Goal: Transaction & Acquisition: Obtain resource

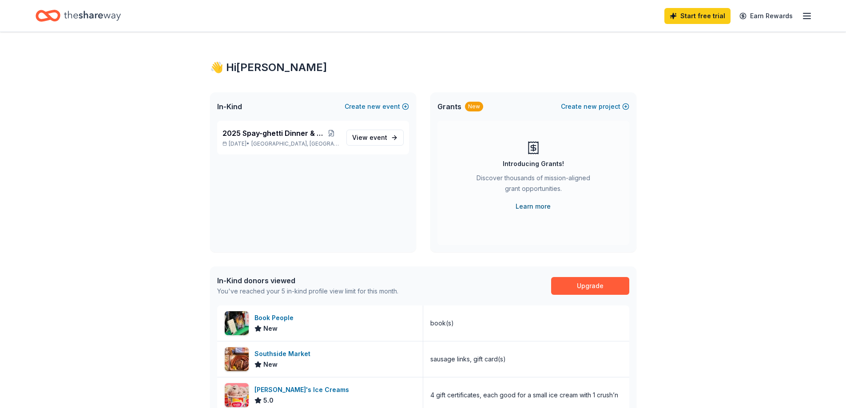
click at [531, 206] on link "Learn more" at bounding box center [532, 206] width 35 height 11
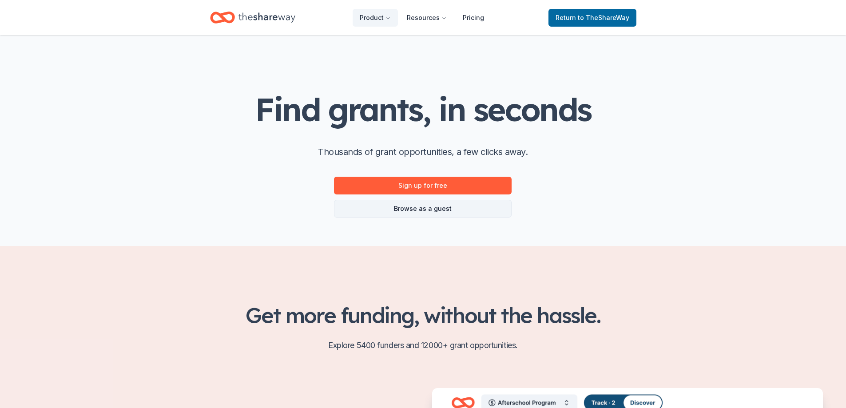
click at [441, 208] on link "Browse as a guest" at bounding box center [423, 209] width 178 height 18
click at [399, 210] on link "Browse as a guest" at bounding box center [423, 209] width 178 height 18
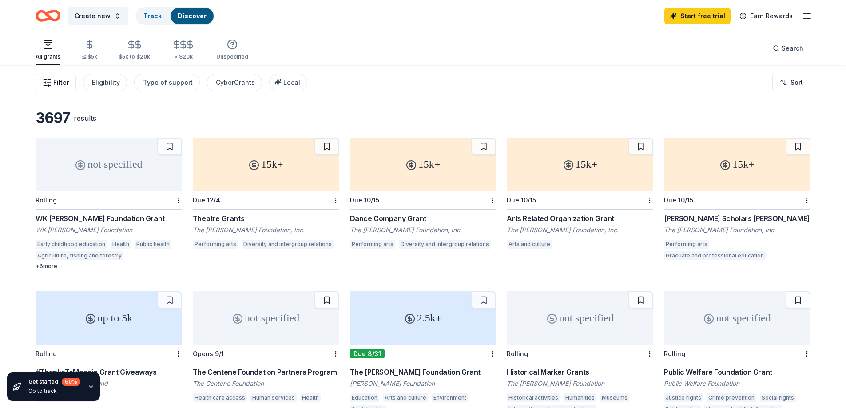
click at [61, 84] on span "Filter" at bounding box center [61, 82] width 16 height 11
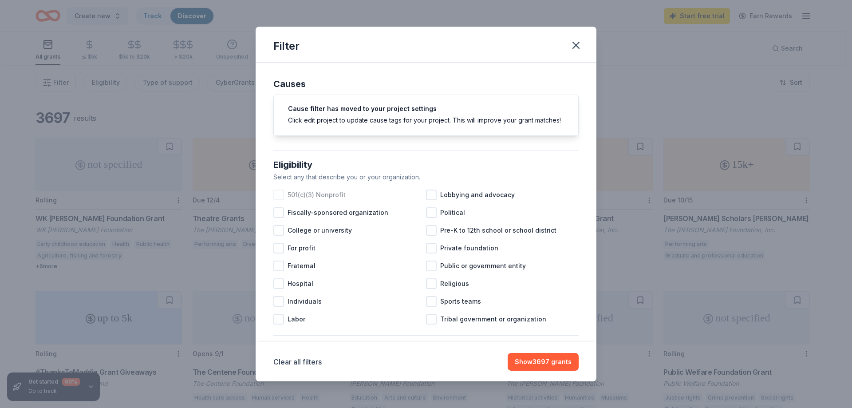
click at [279, 200] on div at bounding box center [278, 195] width 11 height 11
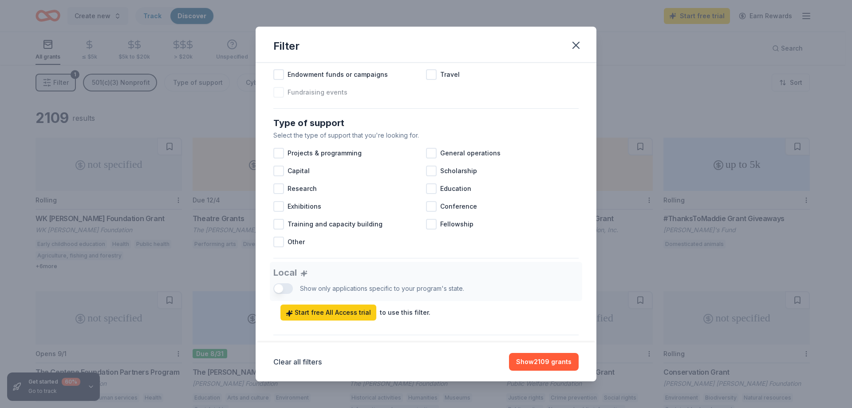
scroll to position [311, 0]
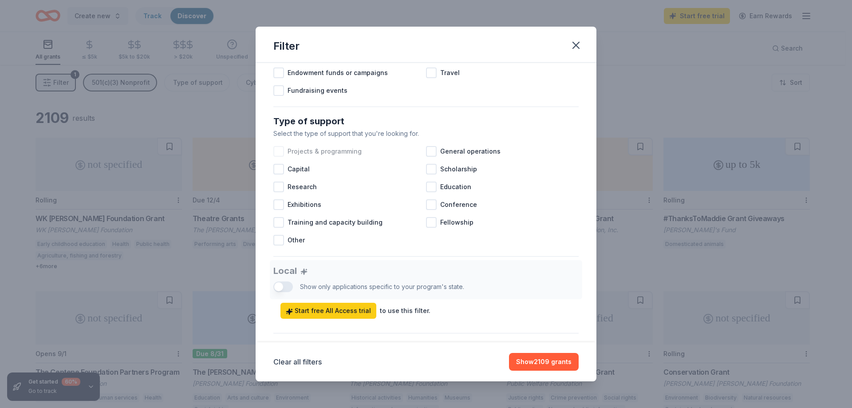
click at [282, 157] on div at bounding box center [278, 151] width 11 height 11
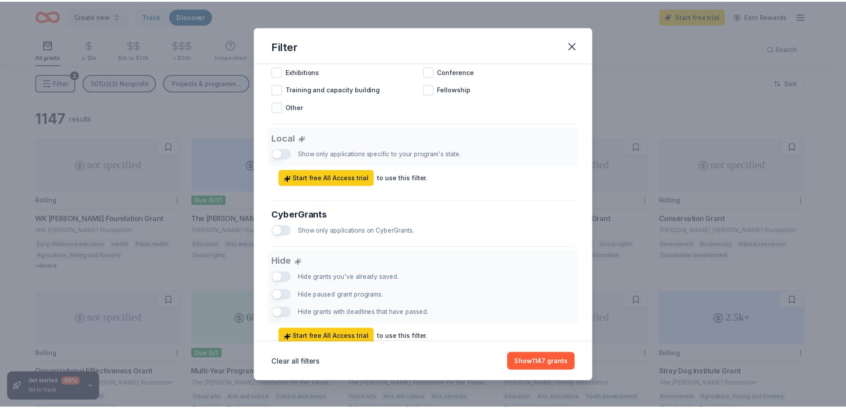
scroll to position [484, 0]
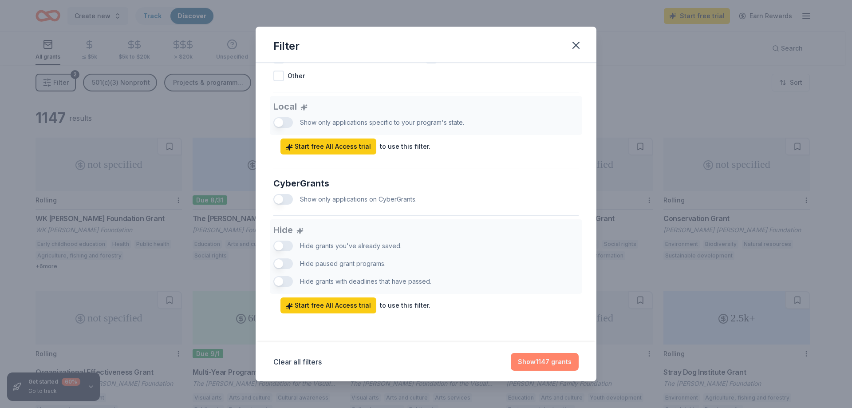
click at [535, 364] on button "Show 1147 grants" at bounding box center [545, 362] width 68 height 18
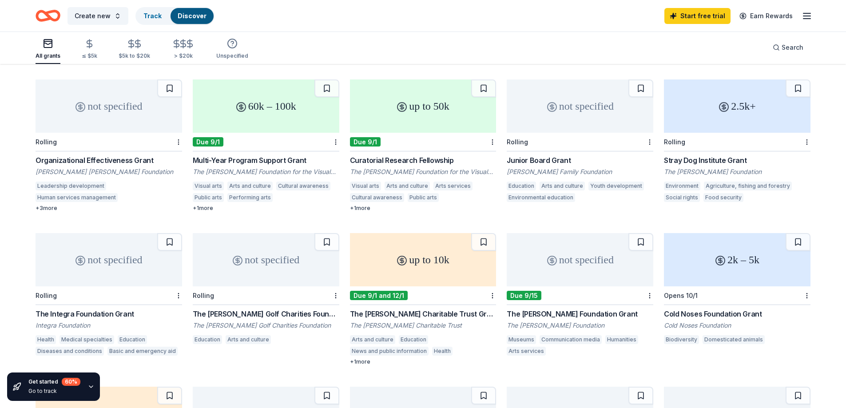
scroll to position [175, 0]
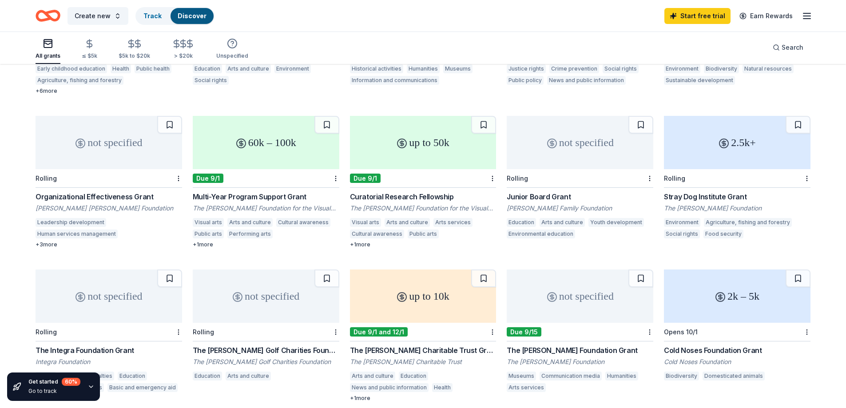
click at [46, 14] on icon "Home" at bounding box center [52, 15] width 14 height 9
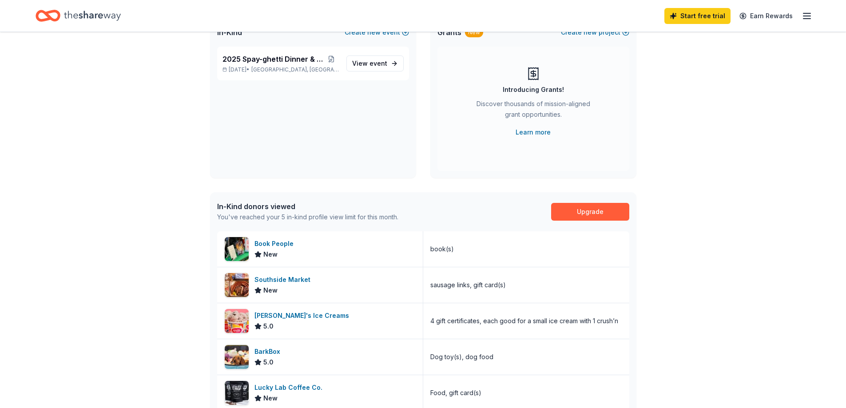
scroll to position [89, 0]
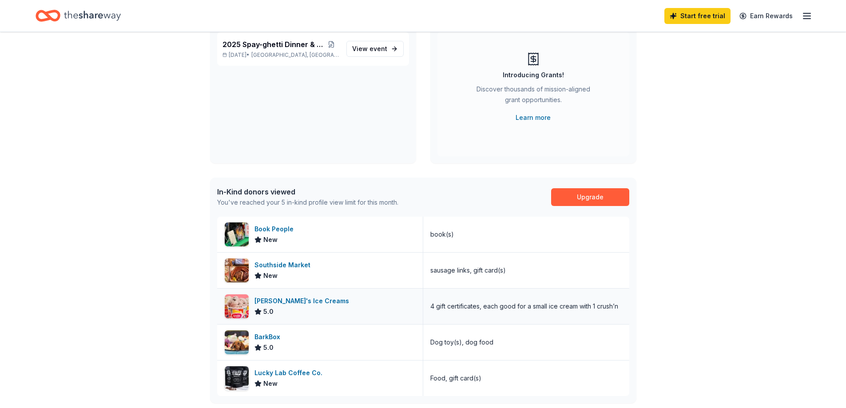
click at [298, 304] on div "[PERSON_NAME]'s Ice Creams" at bounding box center [303, 301] width 98 height 11
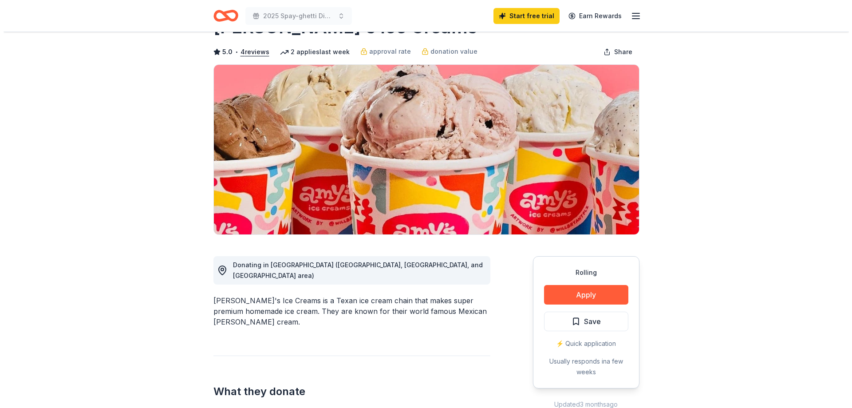
scroll to position [89, 0]
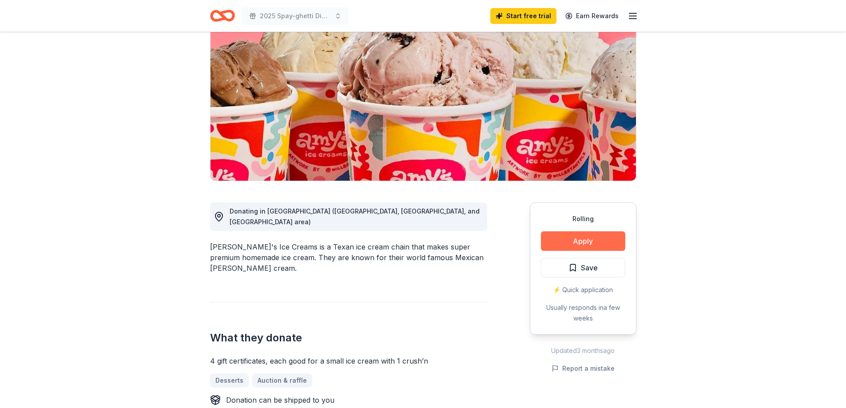
click at [588, 239] on button "Apply" at bounding box center [583, 241] width 84 height 20
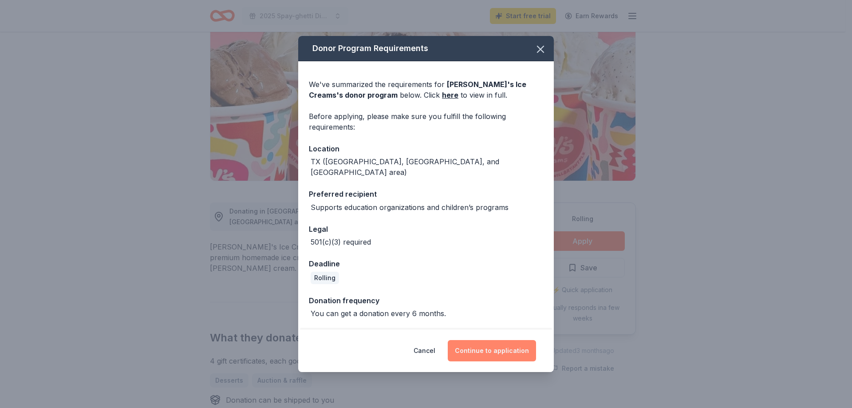
click at [488, 348] on button "Continue to application" at bounding box center [492, 350] width 88 height 21
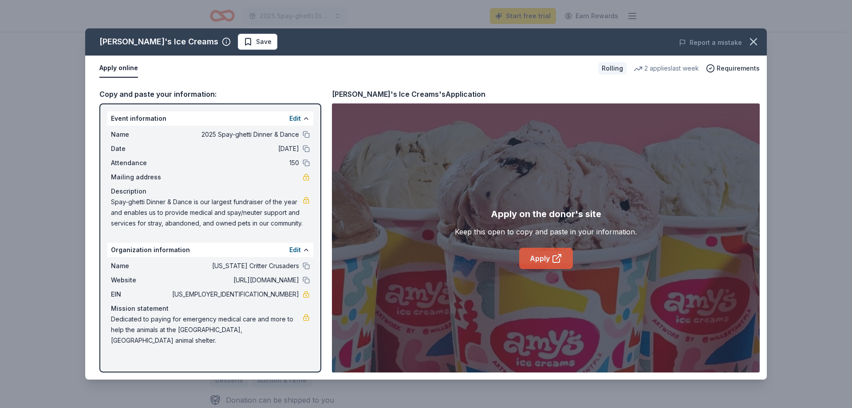
click at [549, 256] on link "Apply" at bounding box center [546, 258] width 54 height 21
